Goal: Navigation & Orientation: Find specific page/section

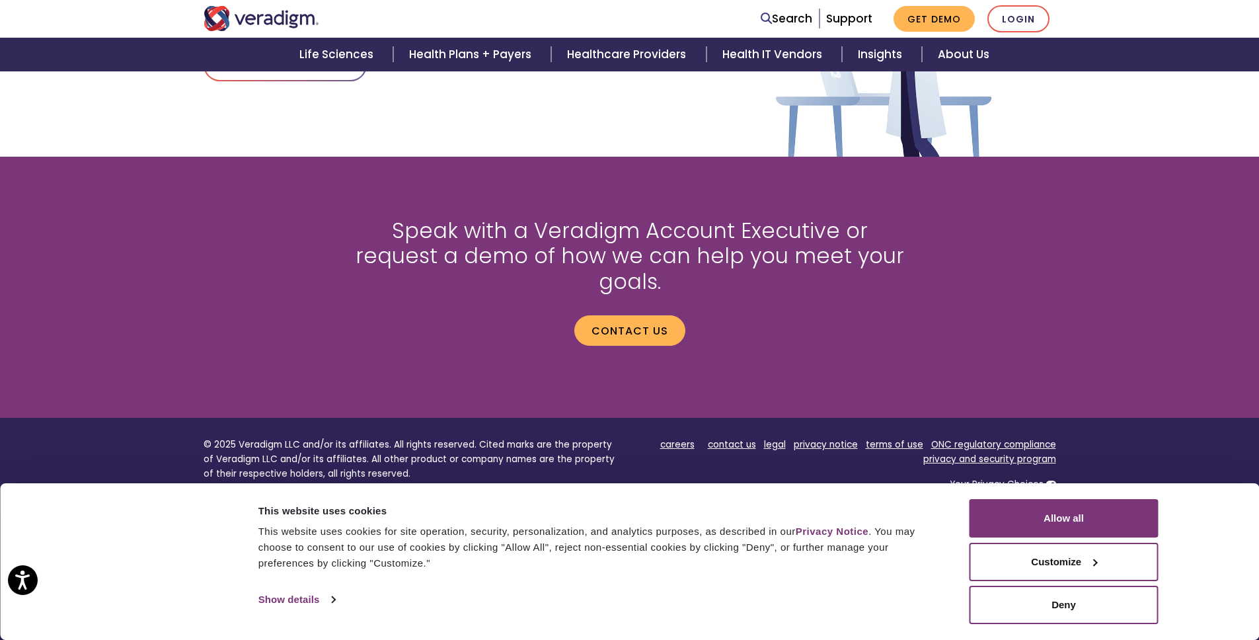
scroll to position [1721, 0]
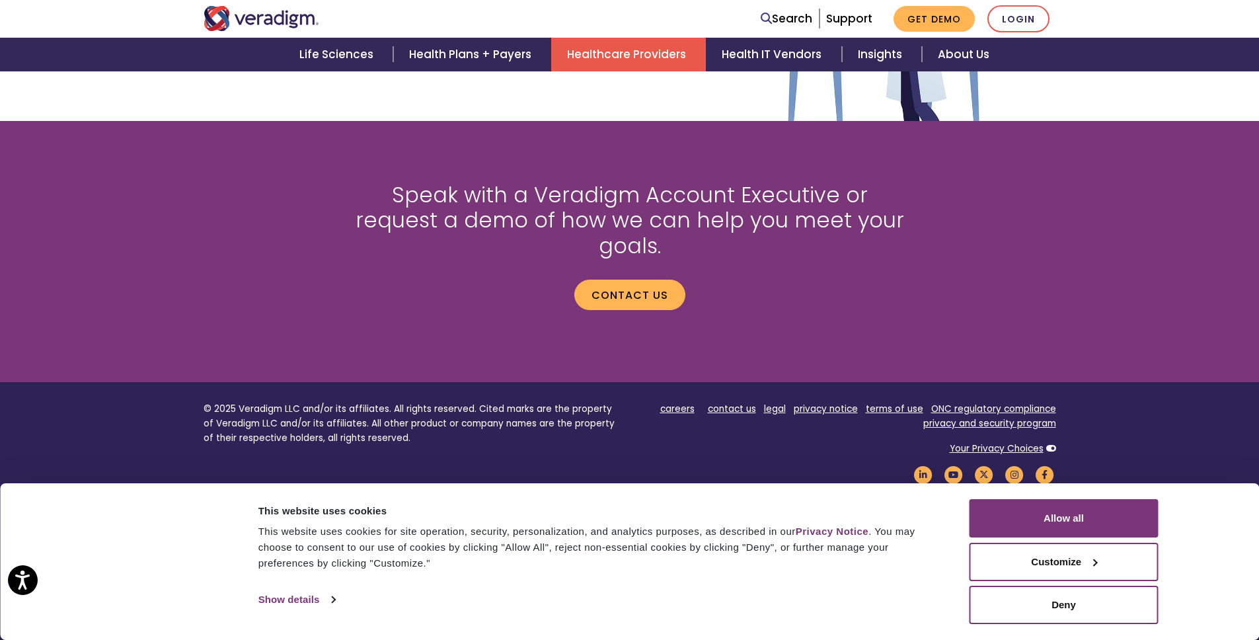
click at [660, 49] on link "Healthcare Providers" at bounding box center [628, 55] width 155 height 34
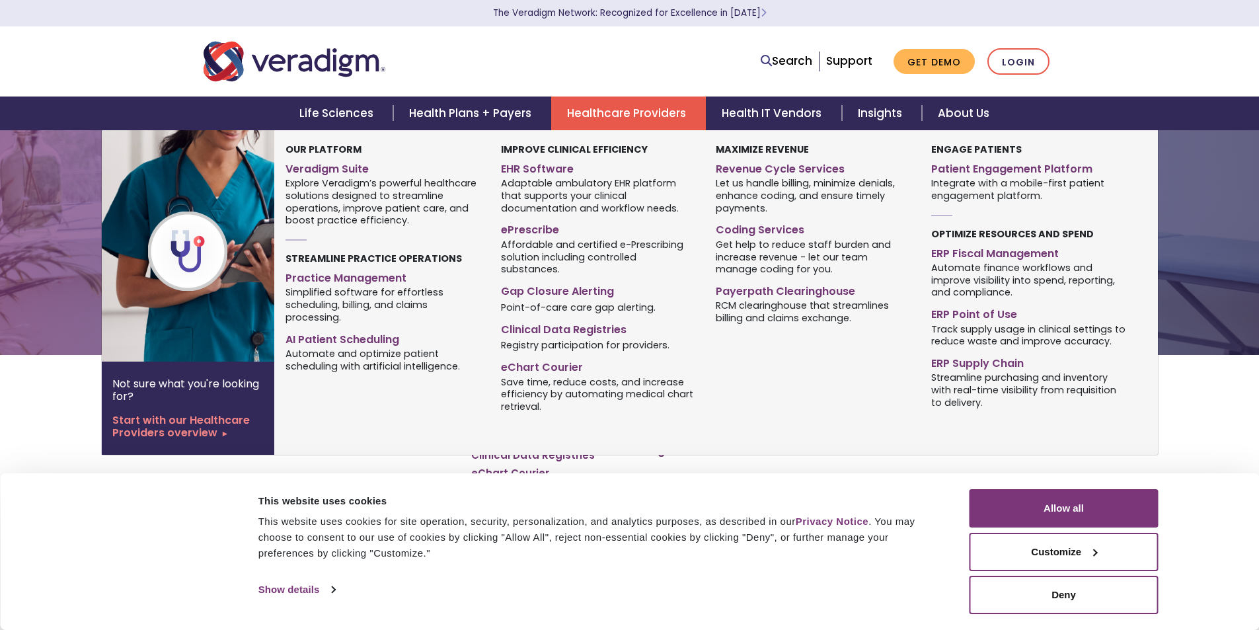
scroll to position [21, 0]
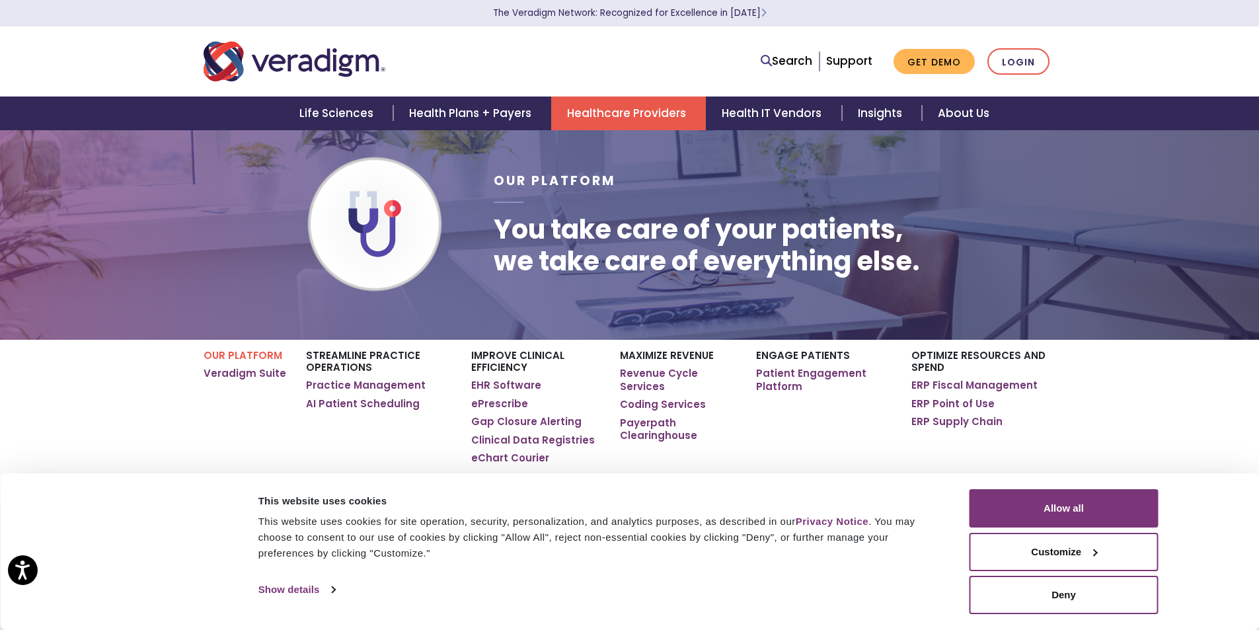
click at [602, 116] on link "Healthcare Providers" at bounding box center [628, 114] width 155 height 34
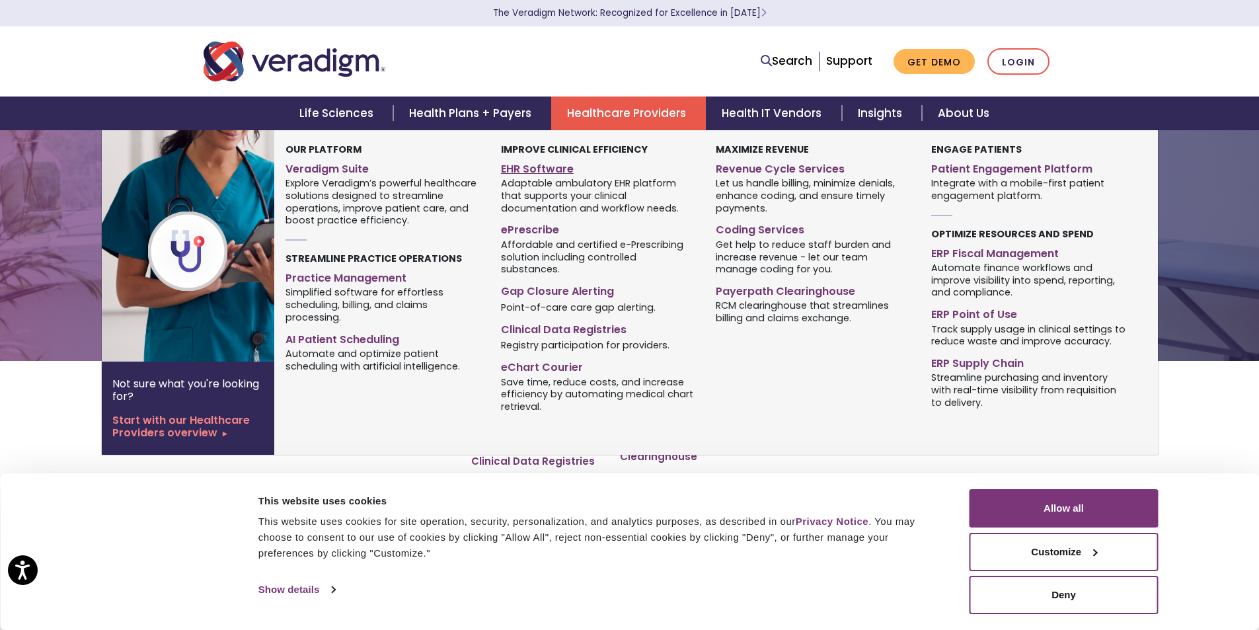
click at [563, 171] on link "EHR Software" at bounding box center [598, 166] width 195 height 19
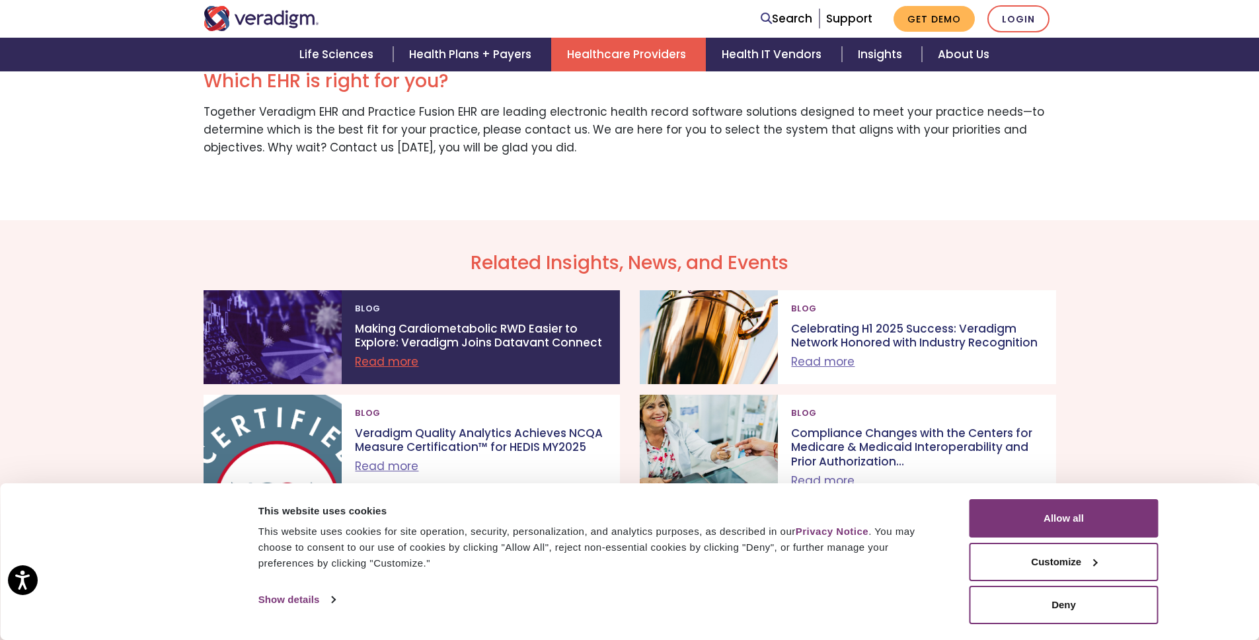
scroll to position [1975, 0]
